Goal: Register for event/course

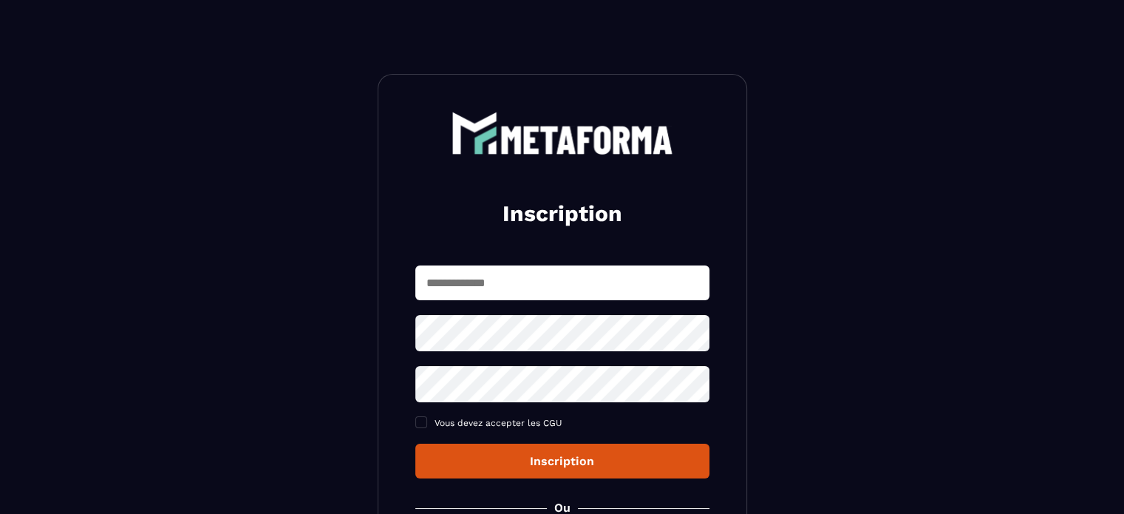
click at [531, 282] on input "text" at bounding box center [562, 282] width 294 height 35
type input "**********"
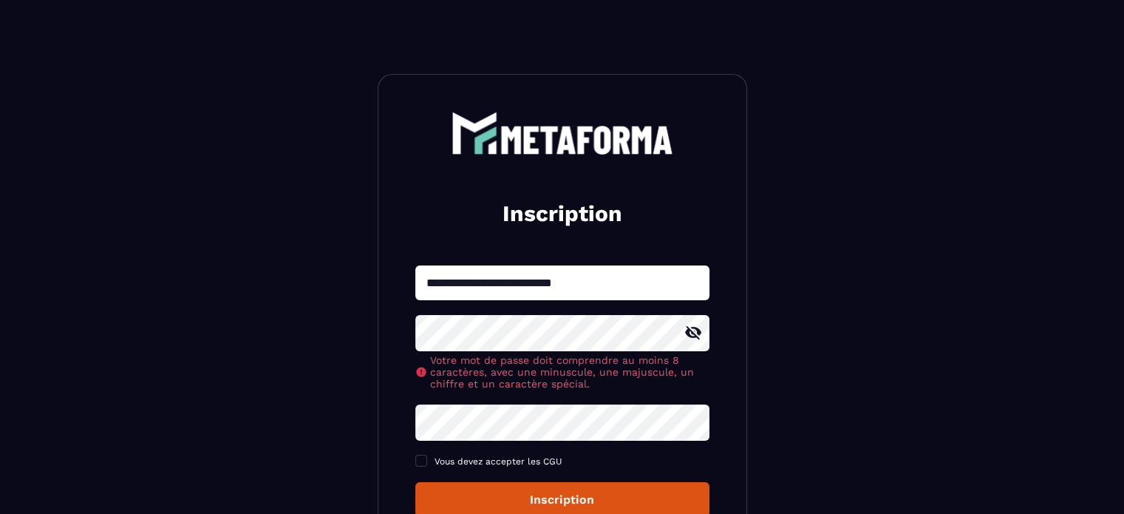
click at [689, 335] on icon at bounding box center [693, 332] width 16 height 13
click at [494, 419] on div "**********" at bounding box center [562, 390] width 294 height 251
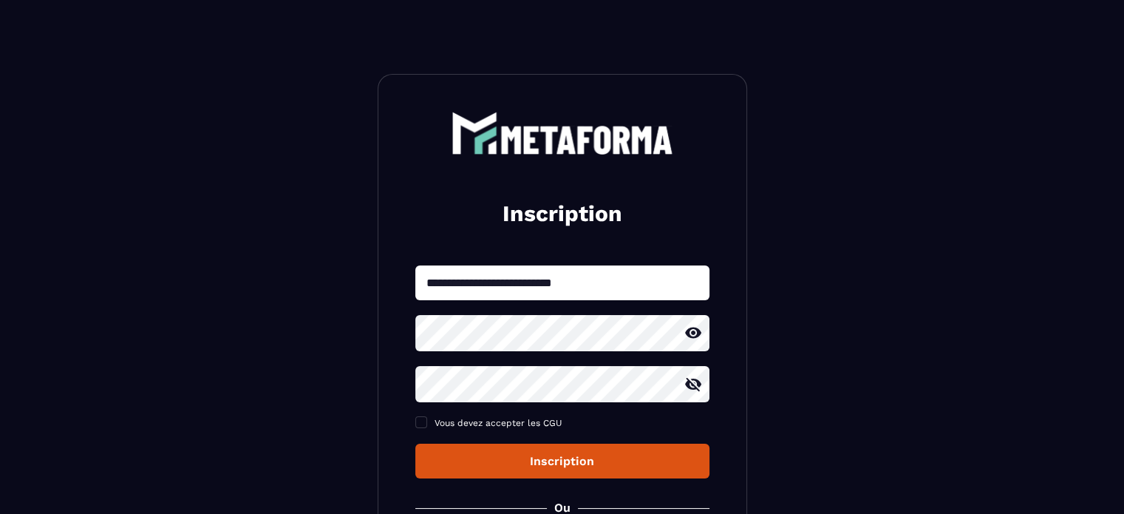
click at [695, 383] on icon at bounding box center [693, 384] width 18 height 18
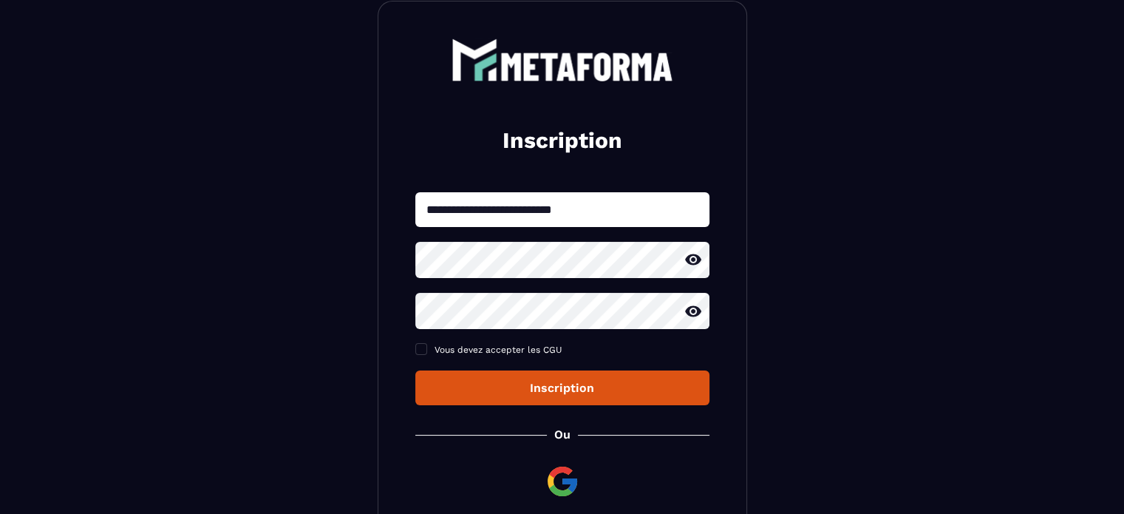
scroll to position [74, 0]
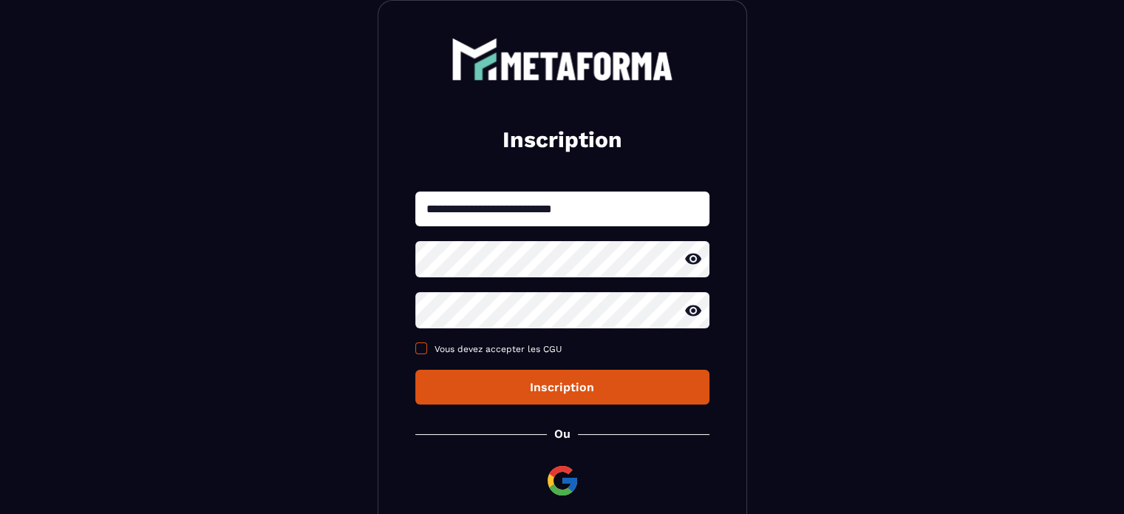
click at [417, 348] on span at bounding box center [421, 348] width 12 height 12
click at [550, 389] on div "Inscription" at bounding box center [562, 387] width 270 height 14
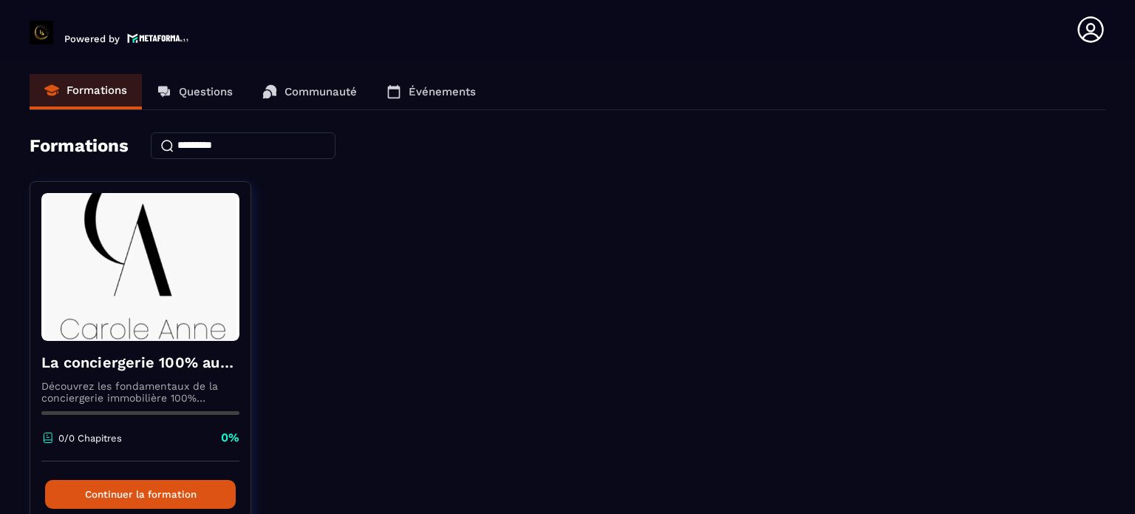
click at [198, 86] on p "Questions" at bounding box center [206, 91] width 54 height 13
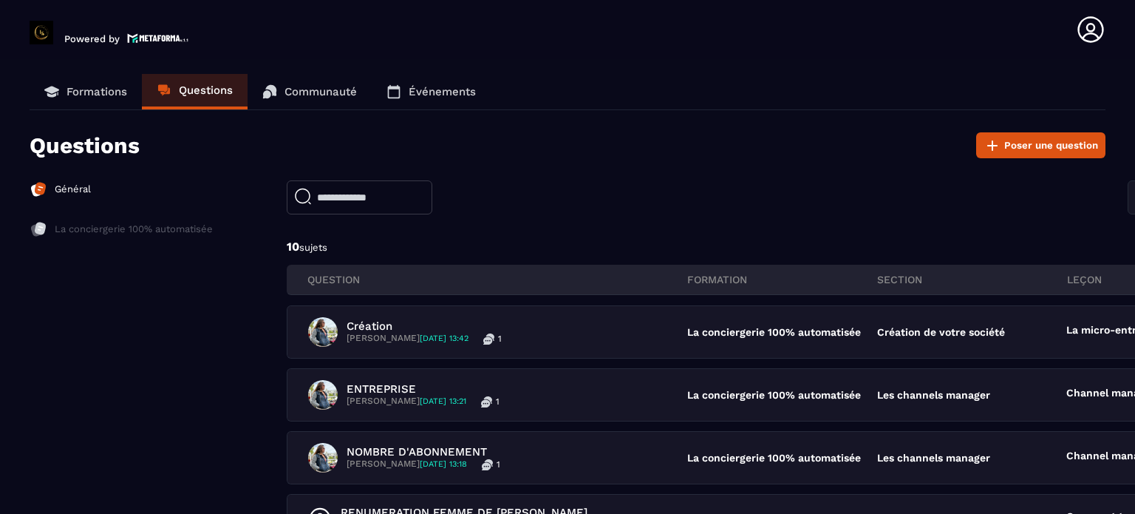
click at [101, 88] on p "Formations" at bounding box center [96, 91] width 61 height 13
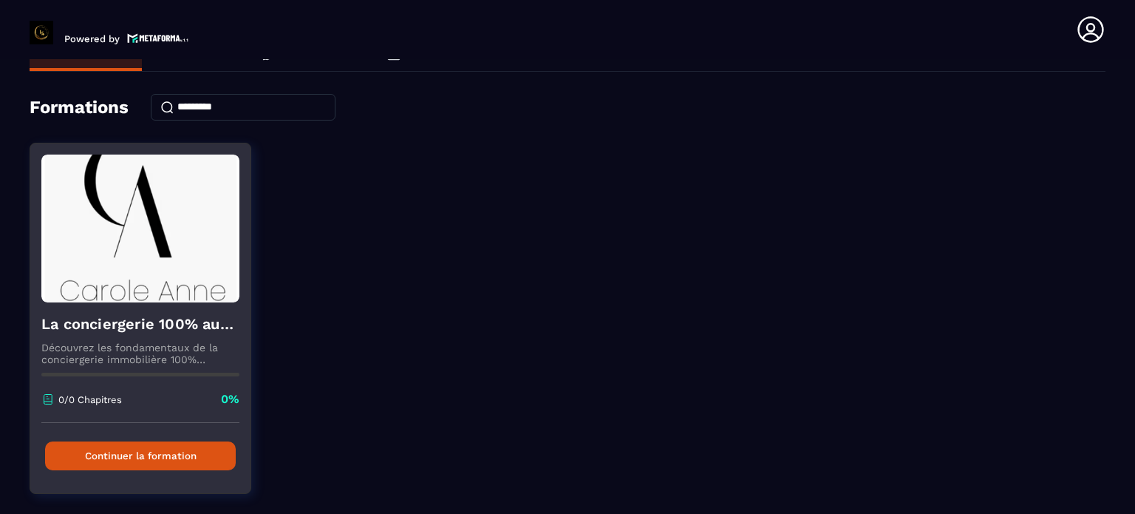
scroll to position [78, 0]
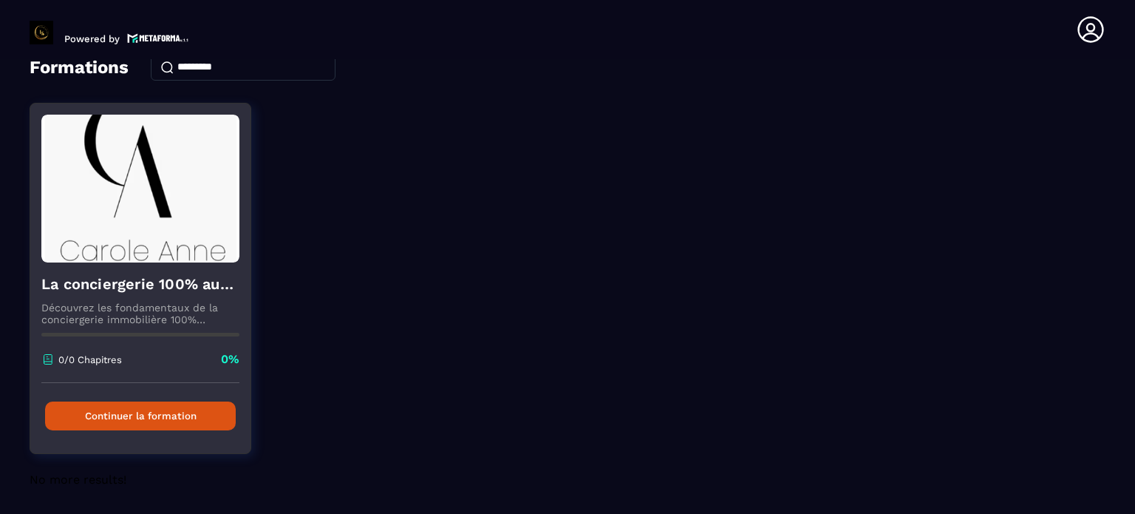
click at [126, 411] on button "Continuer la formation" at bounding box center [140, 415] width 191 height 29
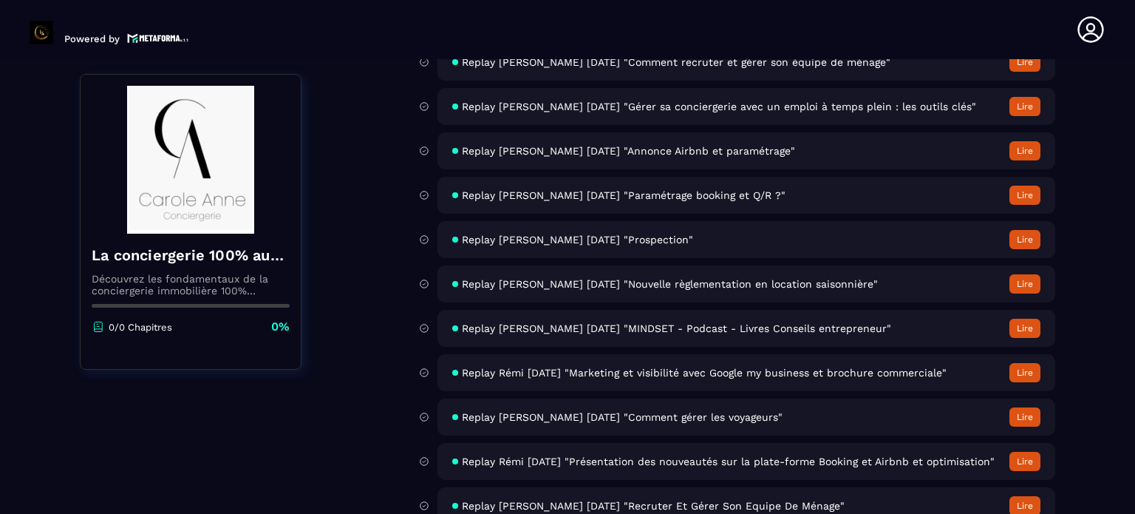
scroll to position [6059, 0]
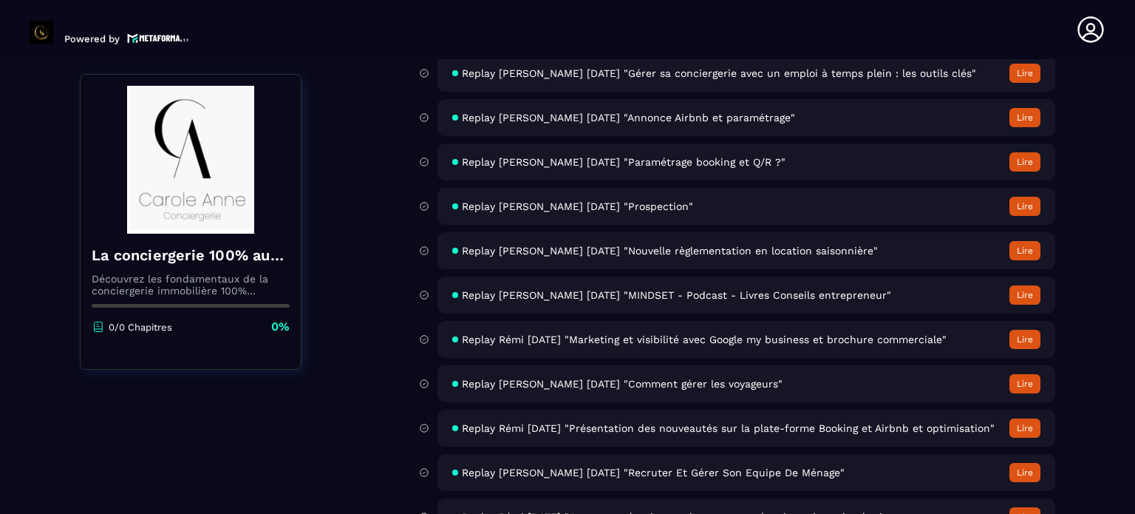
click at [1020, 260] on button "Lire" at bounding box center [1024, 250] width 31 height 19
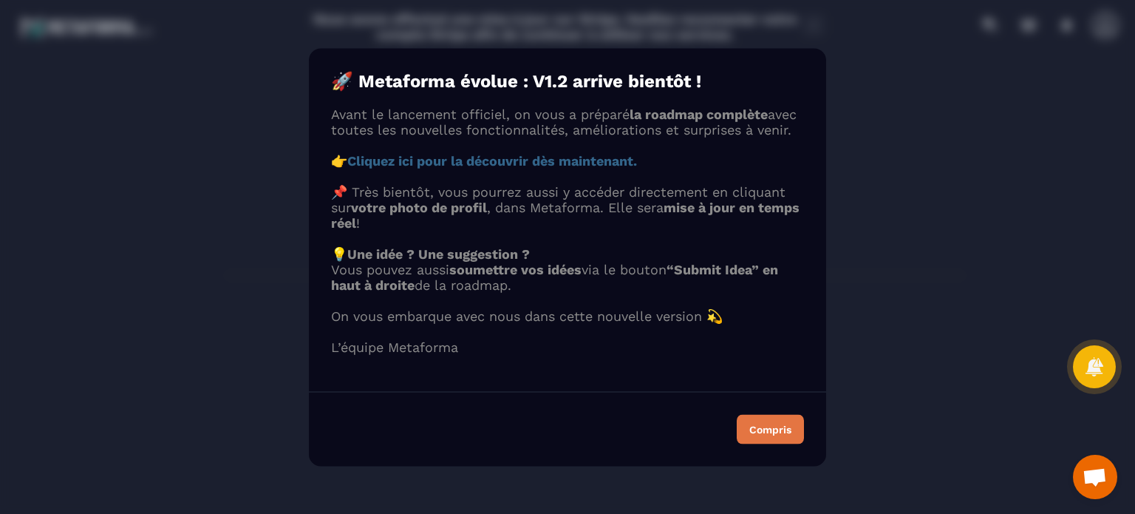
click at [775, 434] on div "Compris" at bounding box center [770, 428] width 42 height 10
